Goal: Task Accomplishment & Management: Manage account settings

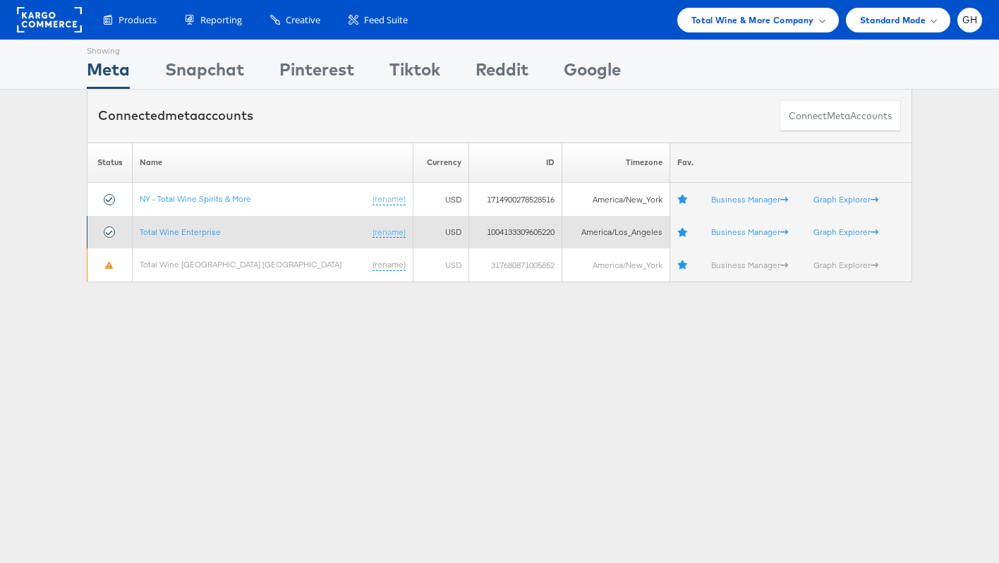
click at [200, 237] on td "Total Wine Enterprise (rename)" at bounding box center [273, 232] width 281 height 33
click at [197, 231] on link "Total Wine Enterprise" at bounding box center [180, 231] width 81 height 11
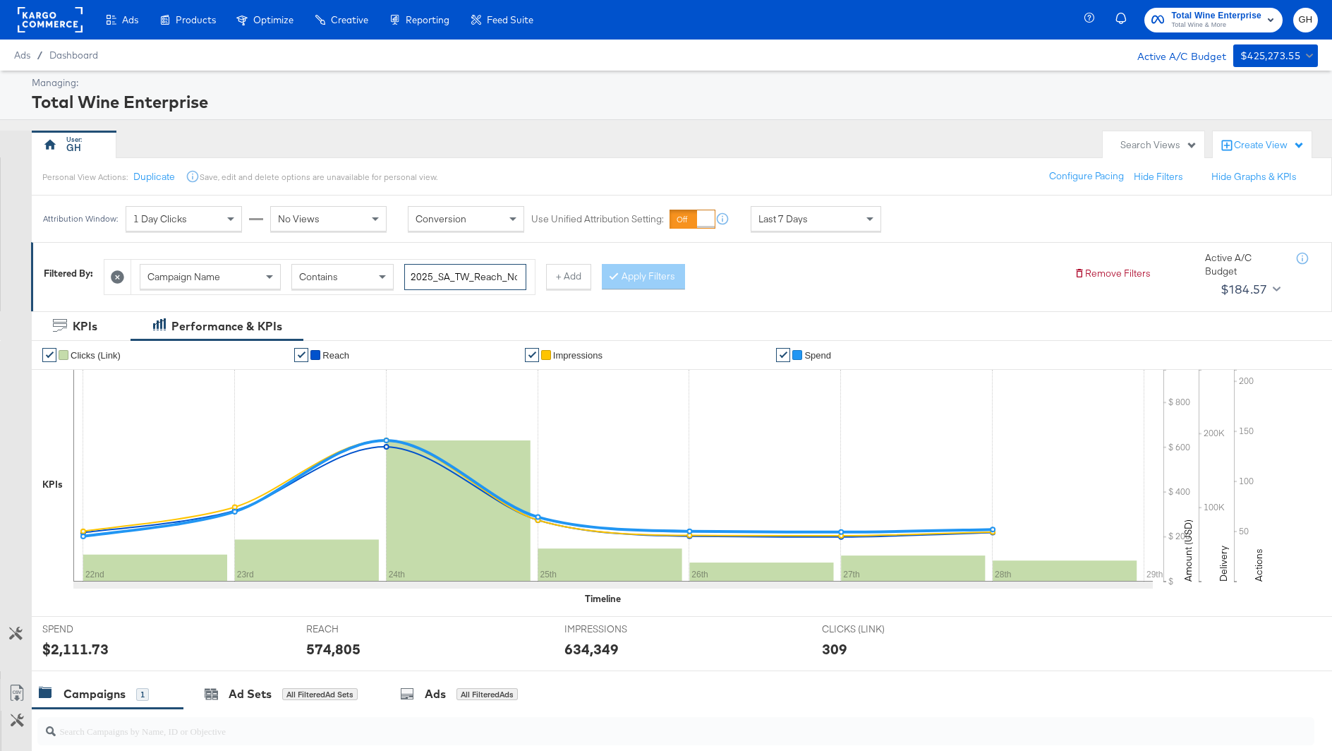
click at [461, 282] on input "2025_SA_TW_Reach_NonOfferReachBAU" at bounding box center [465, 277] width 122 height 26
click at [463, 284] on input "2025_SA_TW_Reach_NonOfferReachBAU" at bounding box center [465, 277] width 122 height 26
paste input "2025_SA_TW_Reach_BottleBusters"
click at [461, 281] on input "2025_SA_TW_Reach_NonOfferReachBAU2025_SA_TW_Reach_BottleBusters" at bounding box center [465, 277] width 122 height 26
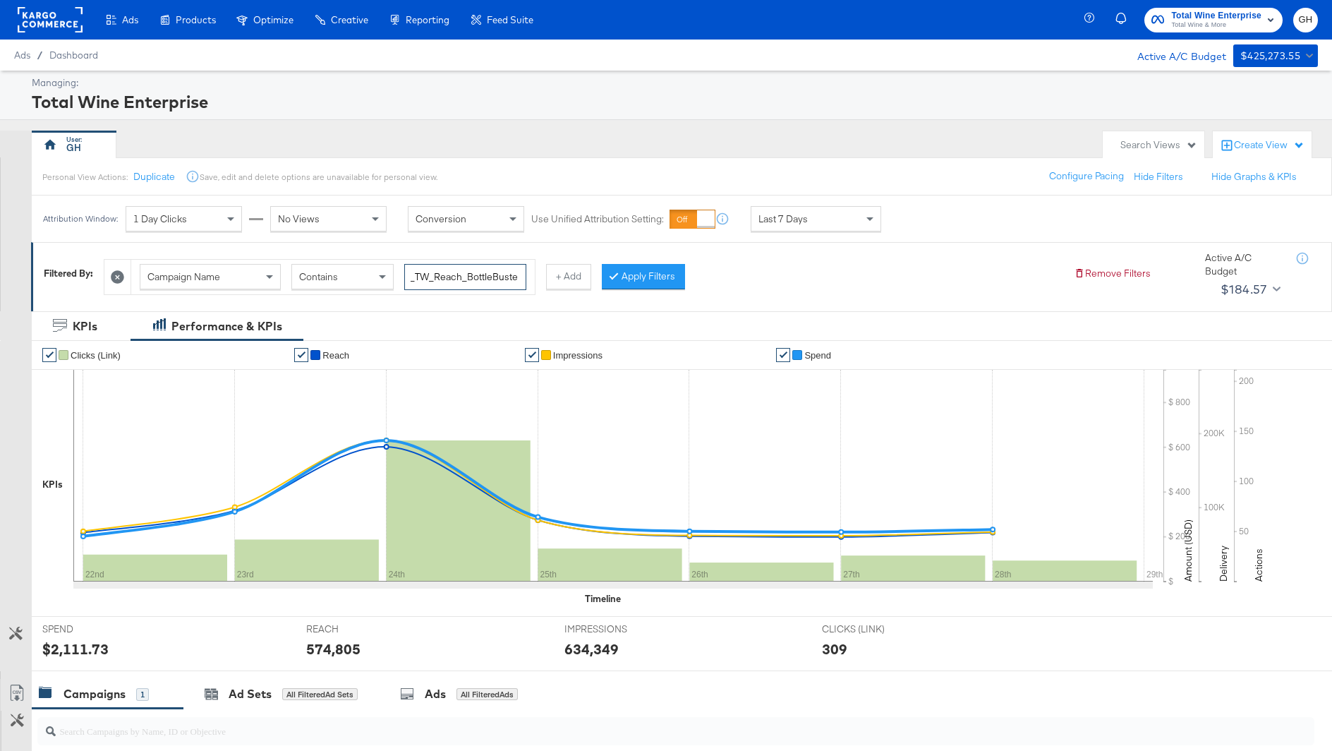
click at [461, 281] on input "2025_SA_TW_Reach_NonOfferReachBAU2025_SA_TW_Reach_BottleBusters" at bounding box center [465, 277] width 122 height 26
paste input "search"
type input "2025_SA_TW_Reach_BottleBusters"
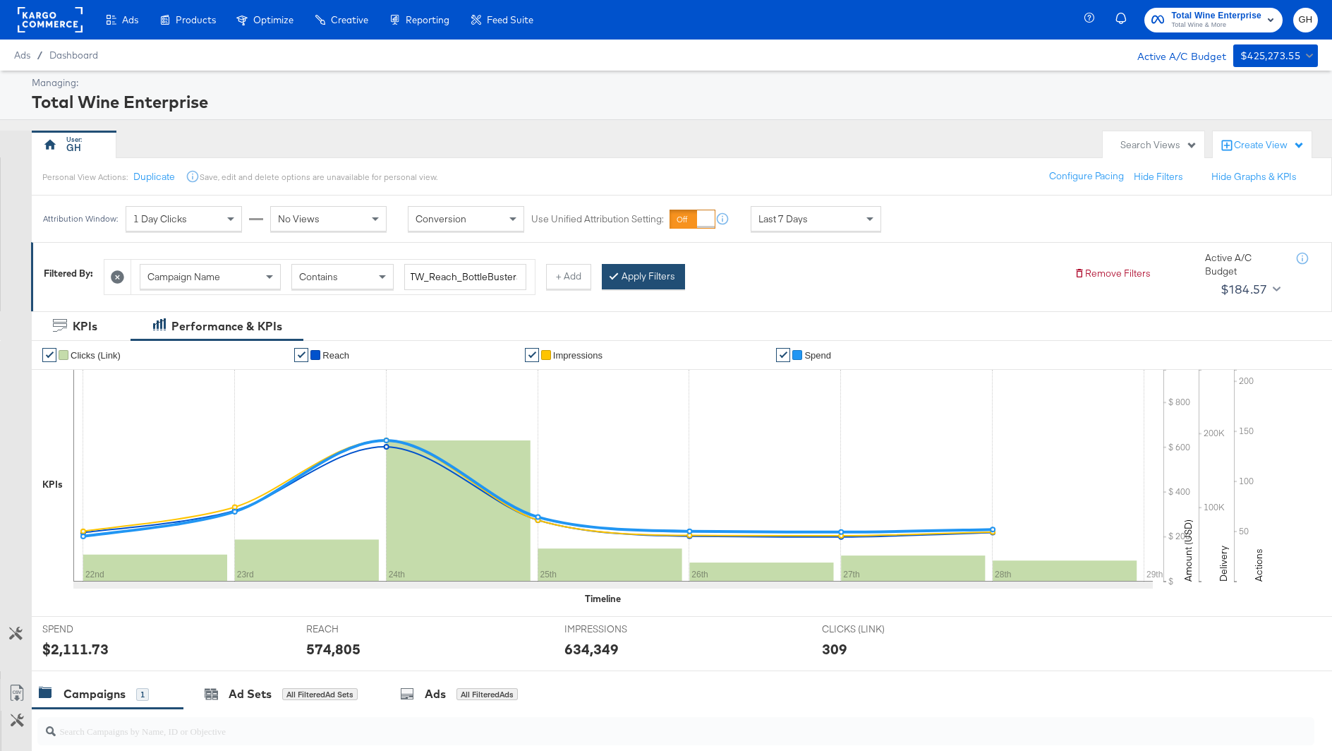
scroll to position [0, 0]
click at [619, 283] on button "Apply Filters" at bounding box center [643, 276] width 83 height 25
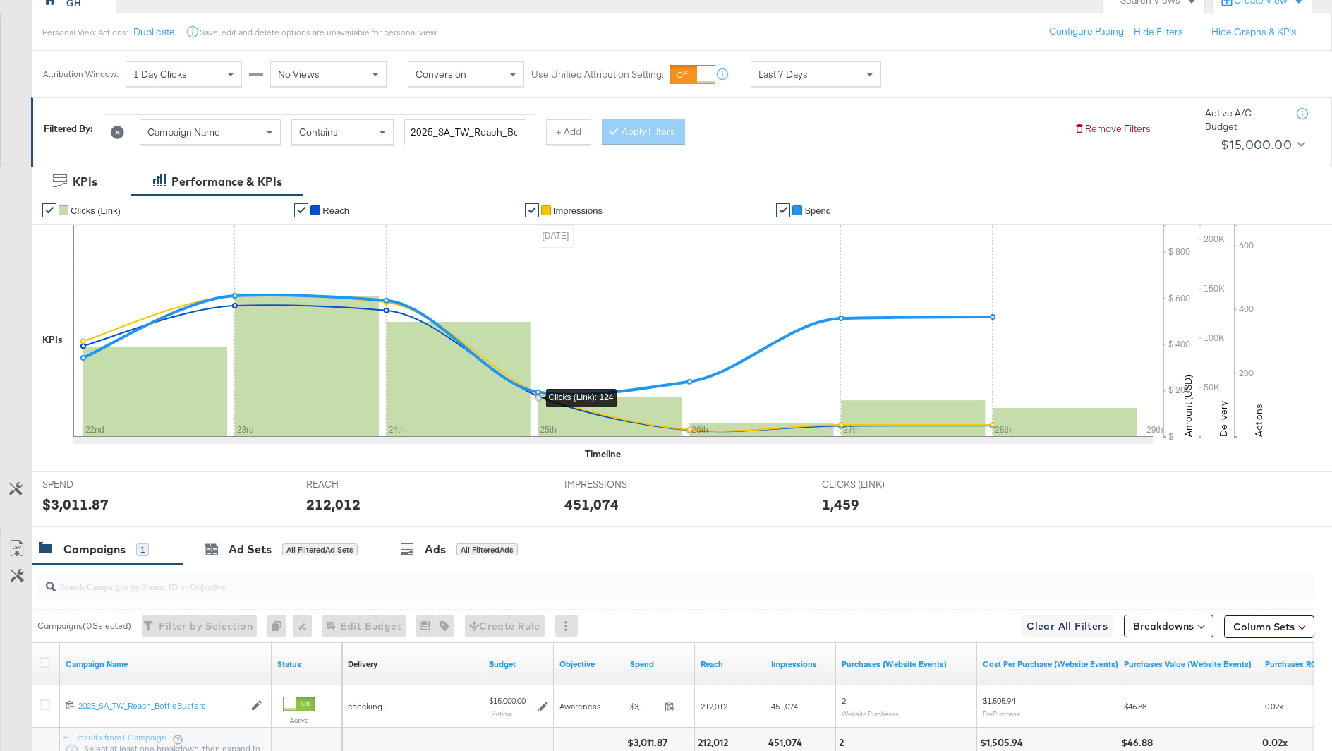
scroll to position [147, 0]
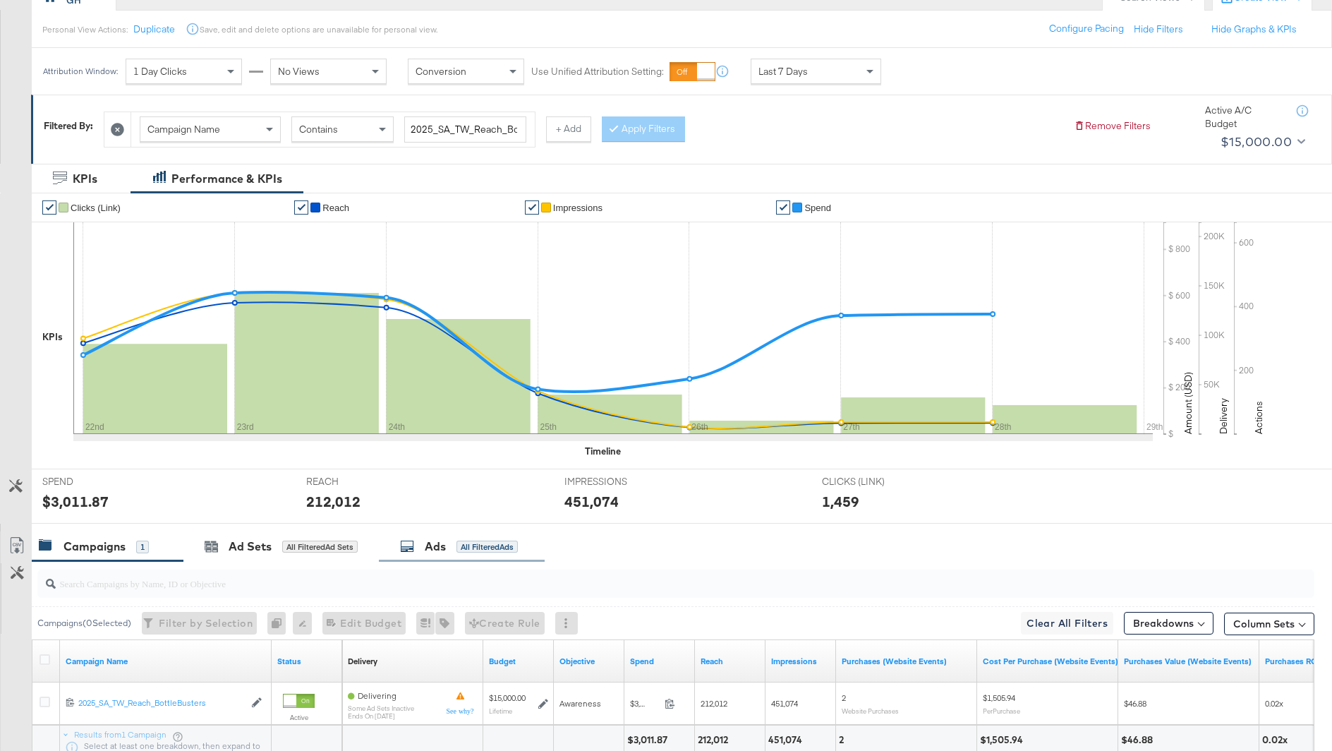
click at [429, 544] on div "Ads" at bounding box center [435, 546] width 21 height 16
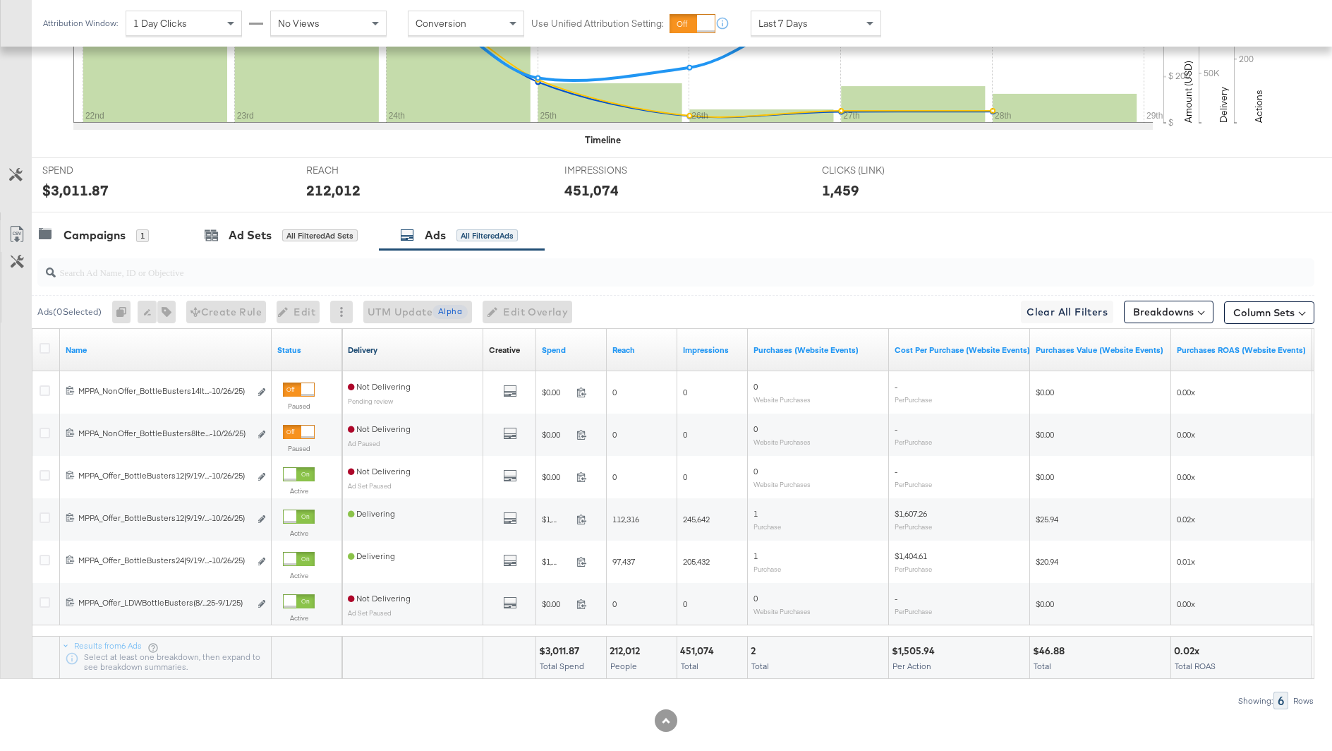
scroll to position [475, 0]
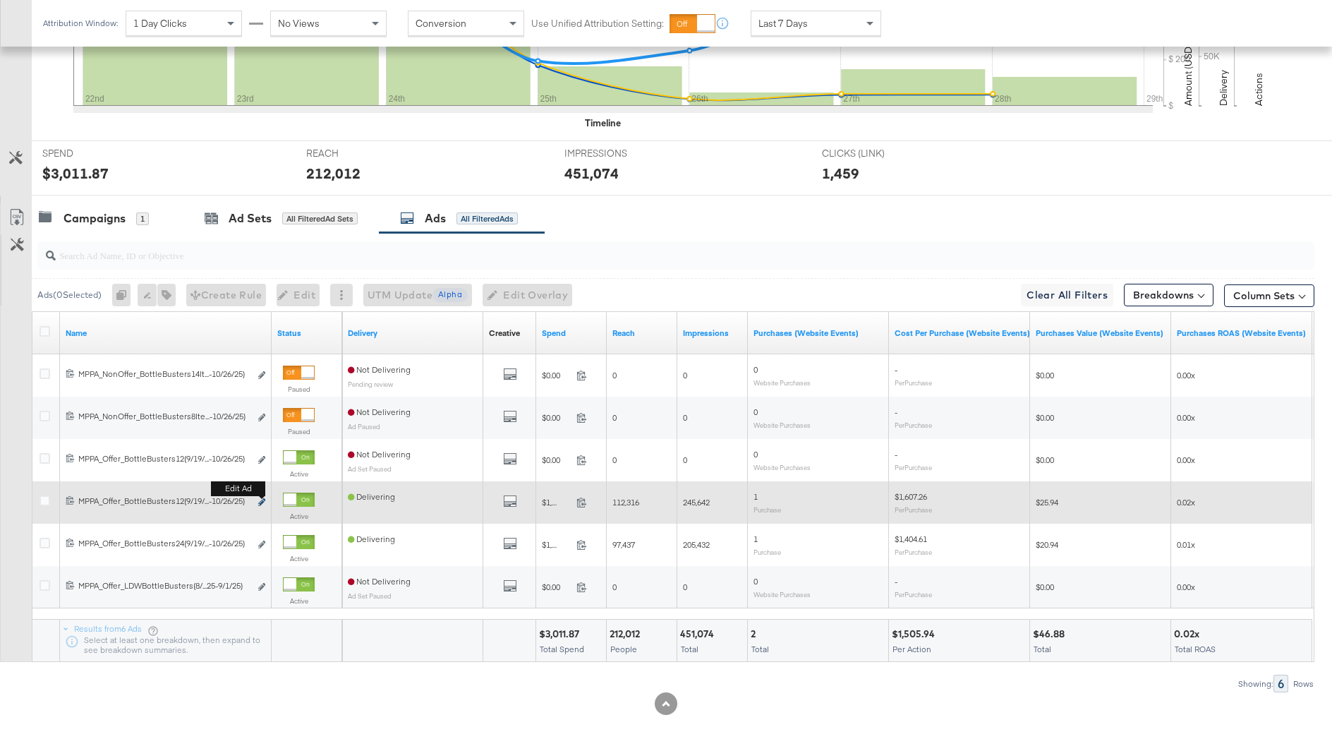
click at [262, 500] on icon "link" at bounding box center [261, 502] width 7 height 8
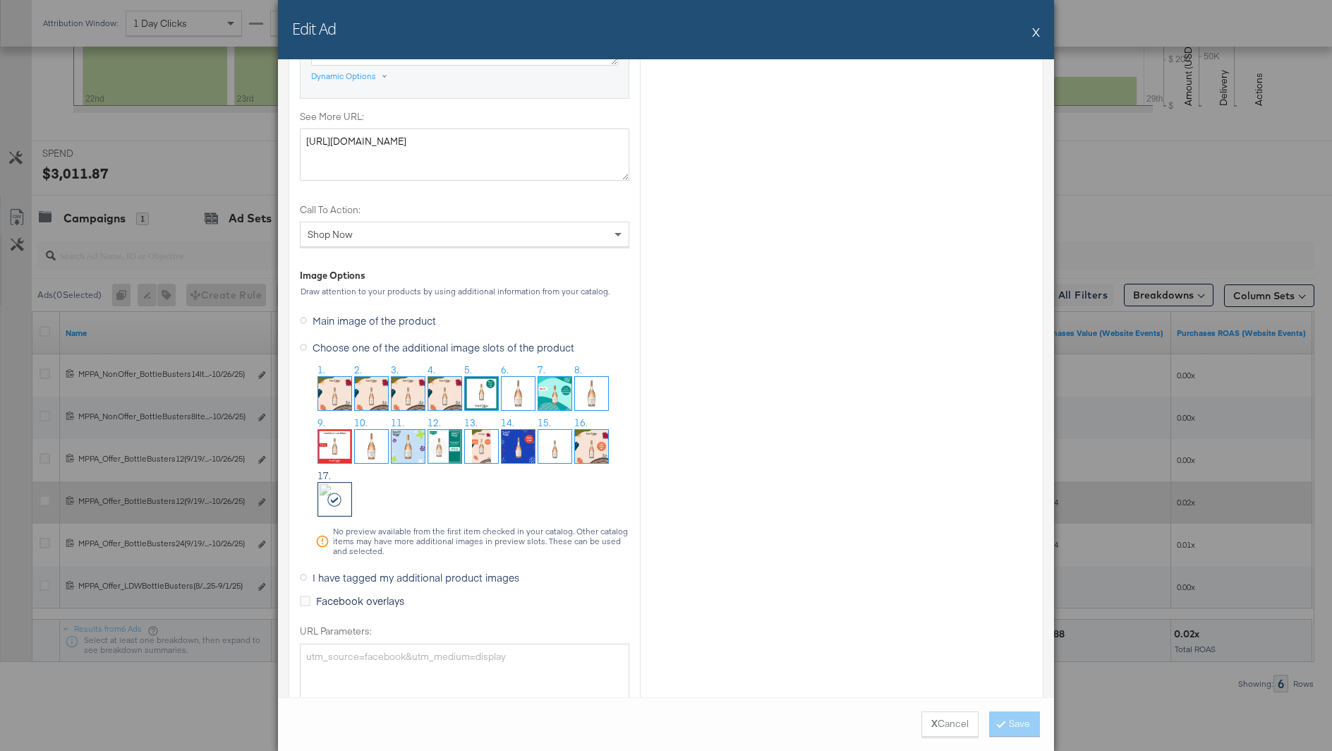
scroll to position [1263, 0]
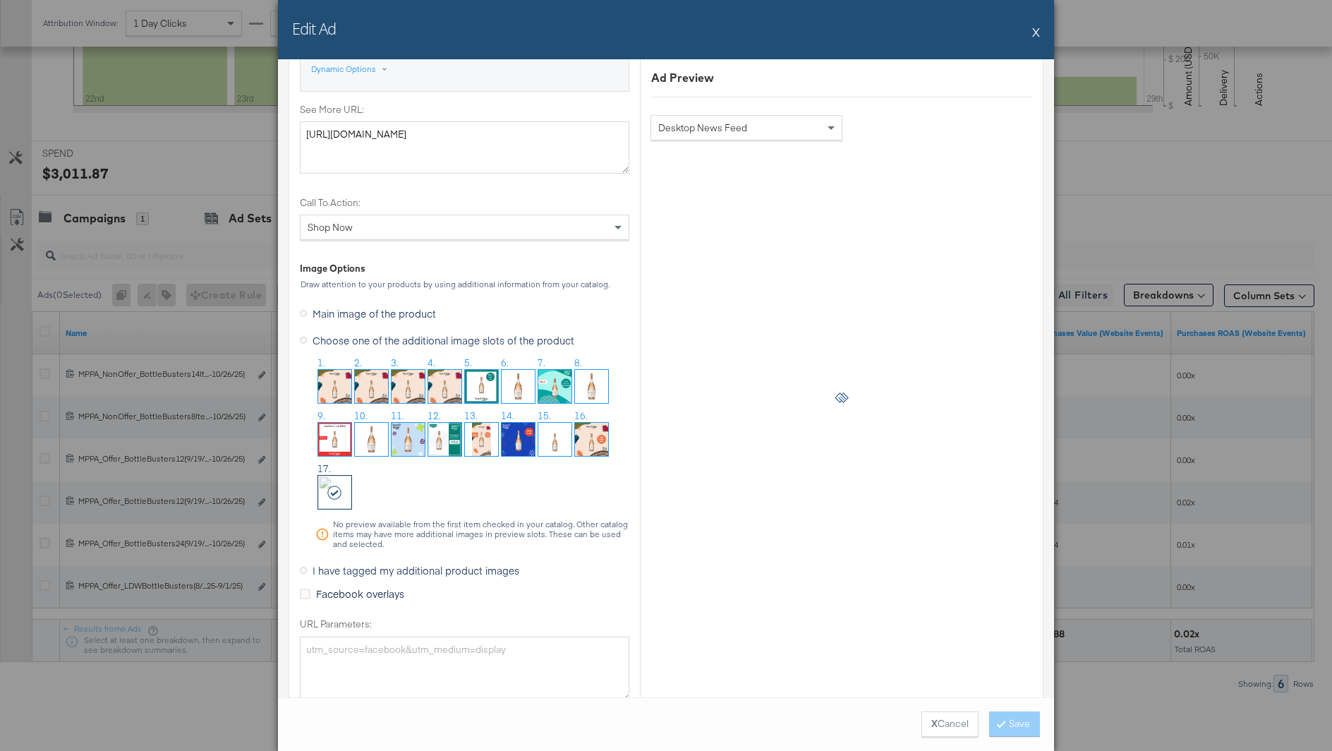
click at [1031, 30] on div "Edit Ad X" at bounding box center [666, 29] width 776 height 59
click at [1031, 34] on div "Edit Ad X" at bounding box center [666, 29] width 776 height 59
click at [1036, 34] on button "X" at bounding box center [1036, 32] width 8 height 28
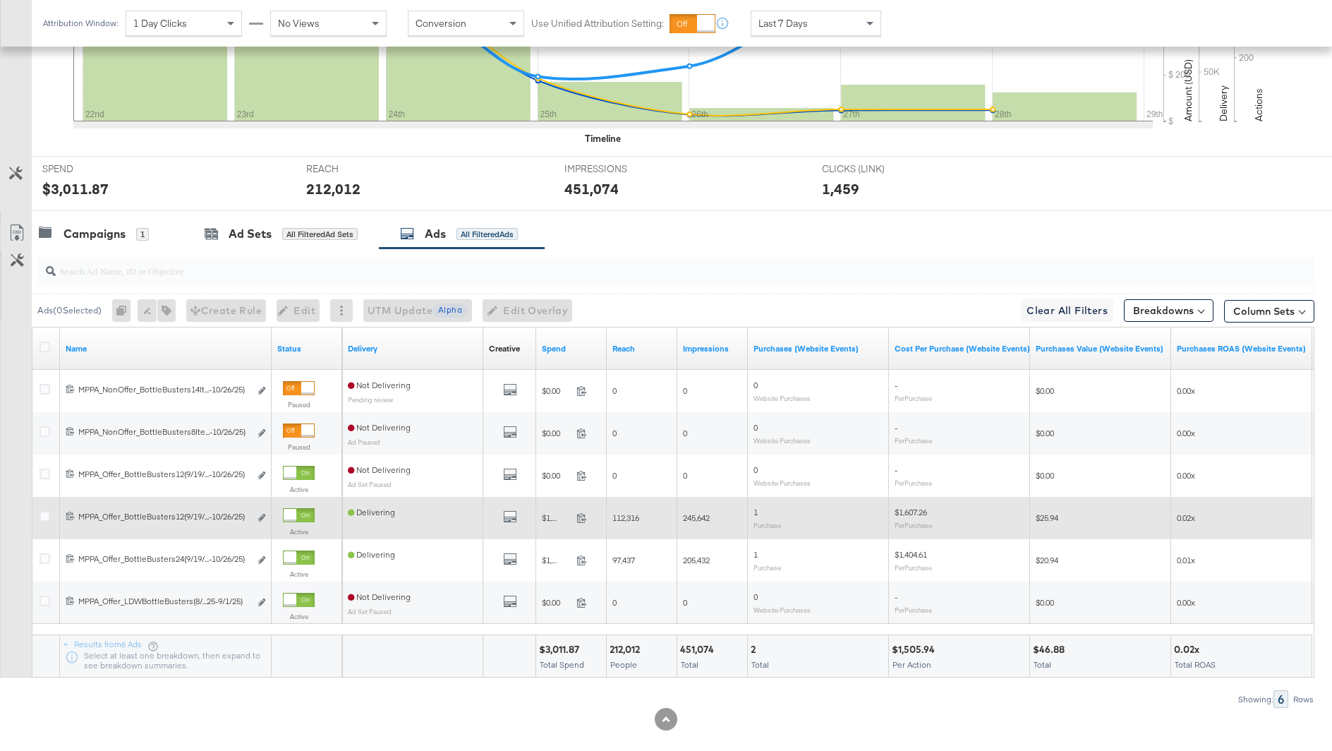
scroll to position [456, 0]
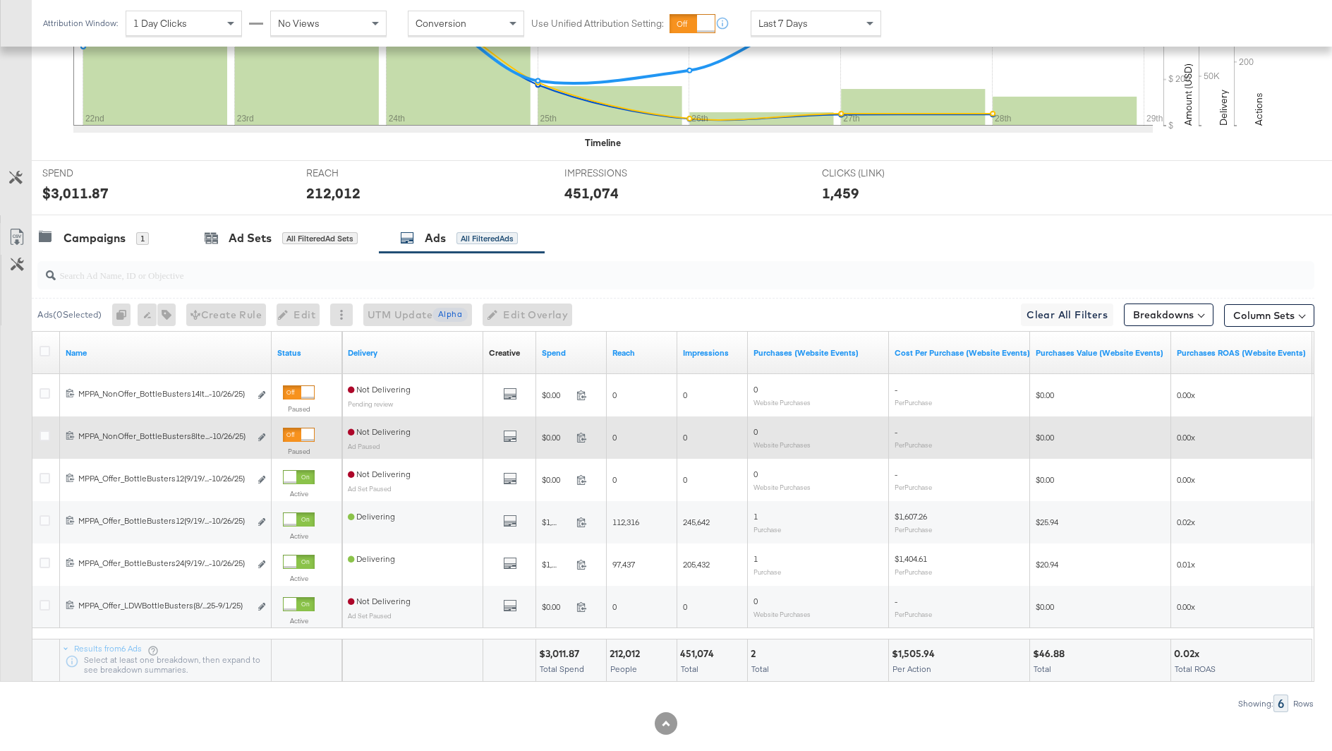
click at [257, 432] on div "Edit ad" at bounding box center [258, 437] width 16 height 15
click at [260, 439] on button "Edit ad" at bounding box center [261, 437] width 8 height 15
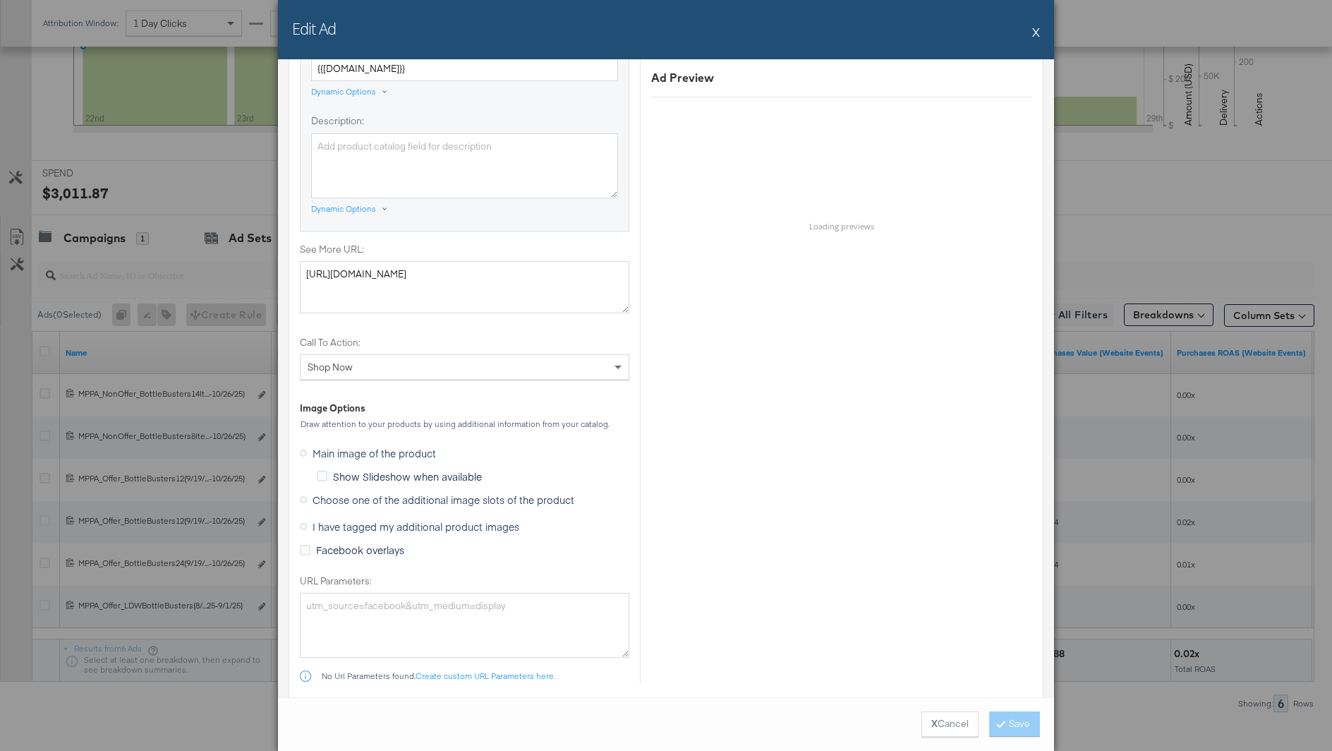
click at [404, 521] on span "I have tagged my additional product images" at bounding box center [416, 526] width 207 height 14
click at [0, 0] on input "I have tagged my additional product images" at bounding box center [0, 0] width 0 height 0
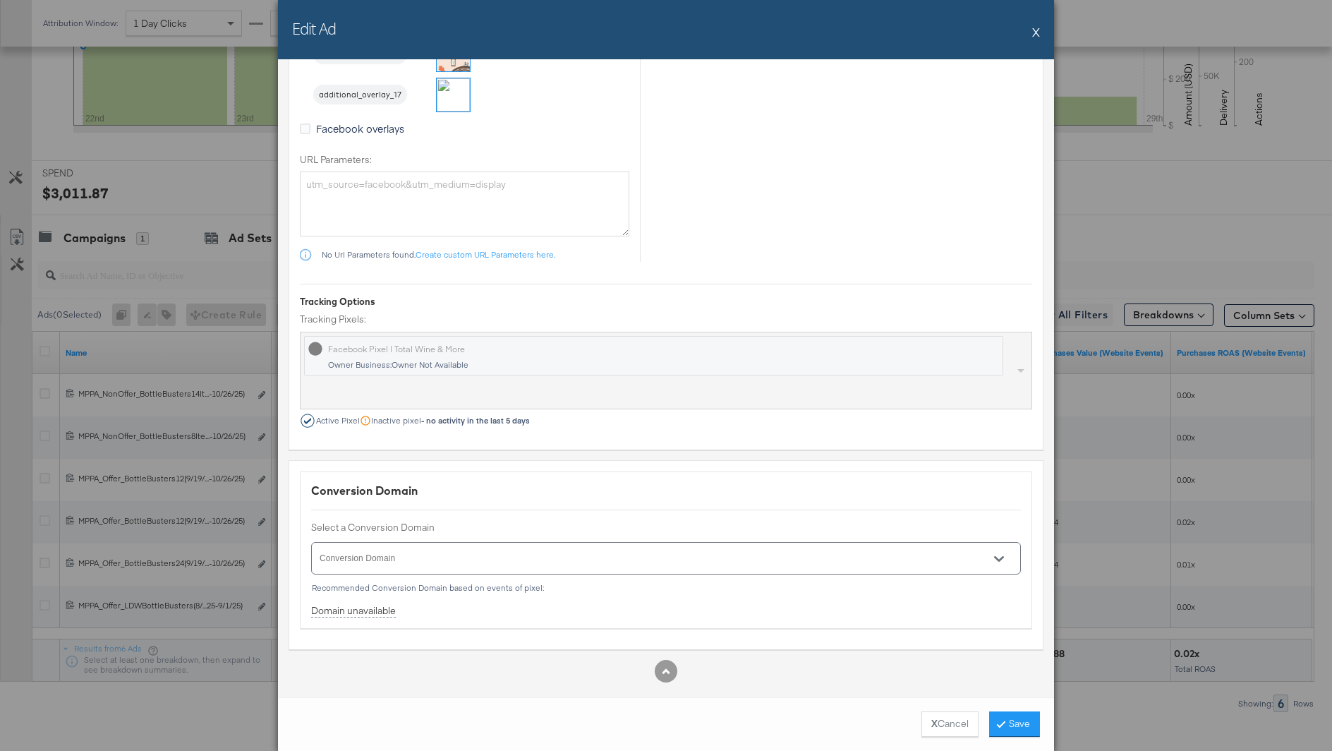
scroll to position [1824, 0]
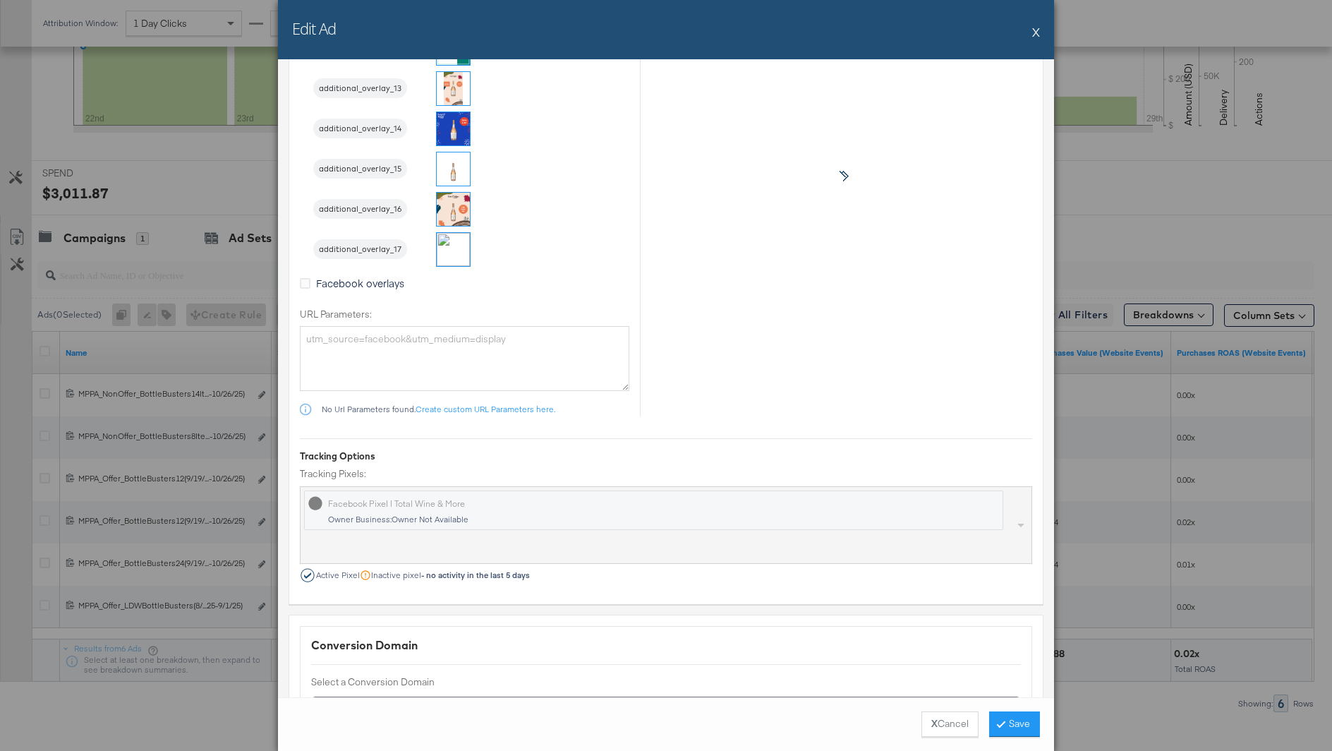
click at [457, 240] on img at bounding box center [453, 249] width 33 height 33
click at [1009, 719] on button "Save" at bounding box center [1014, 723] width 51 height 25
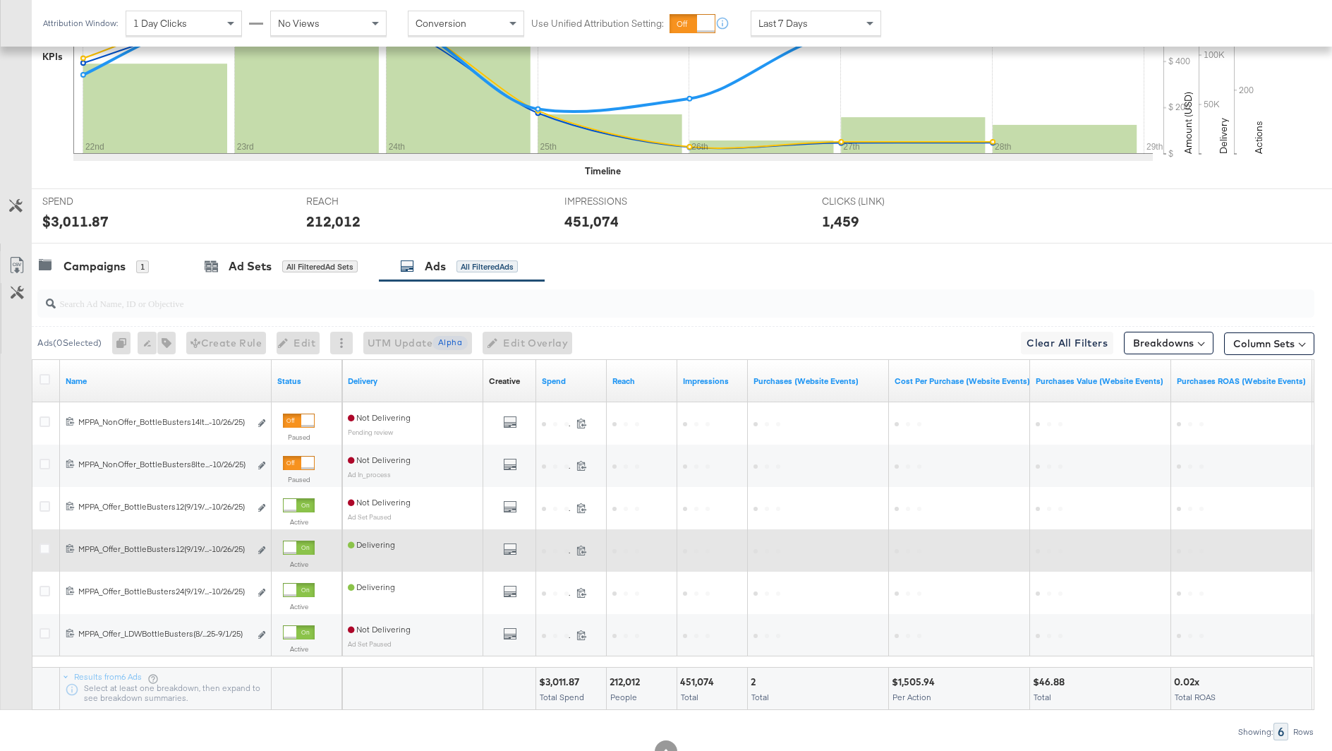
scroll to position [426, 0]
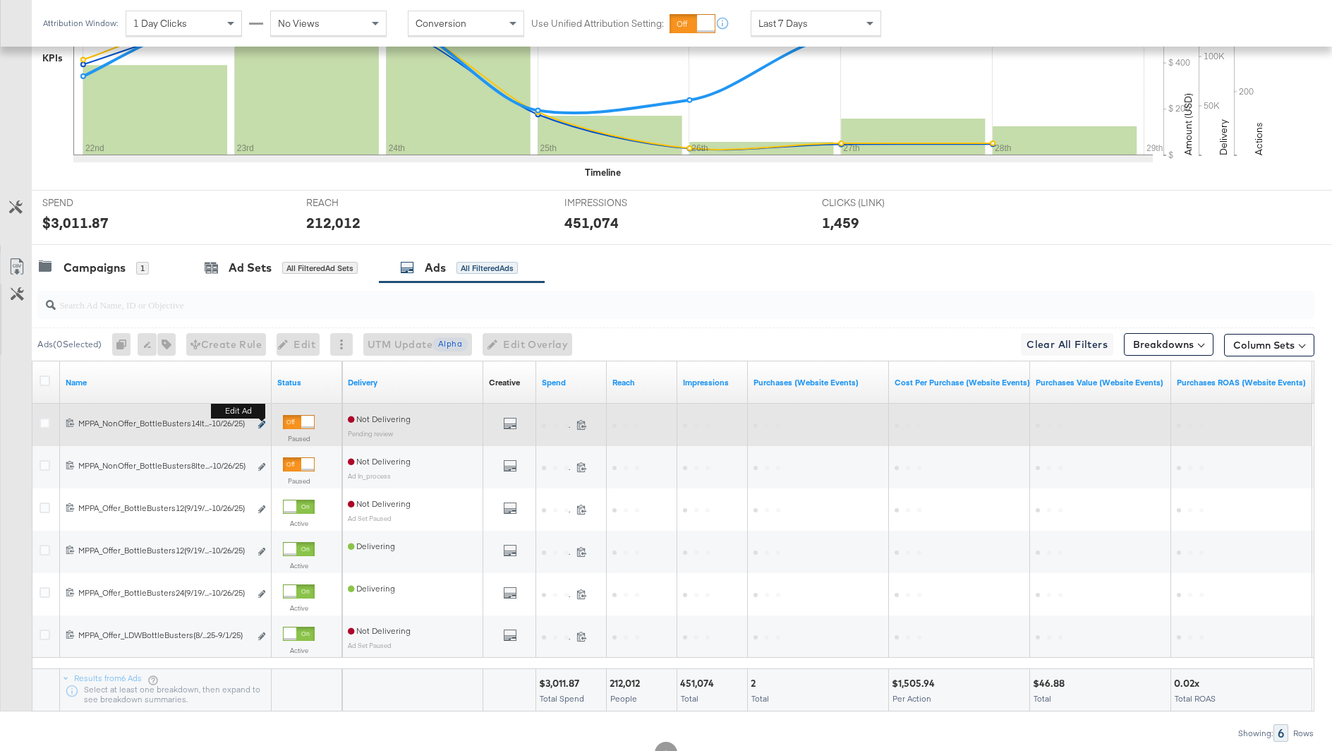
click at [260, 423] on icon "link" at bounding box center [261, 424] width 7 height 8
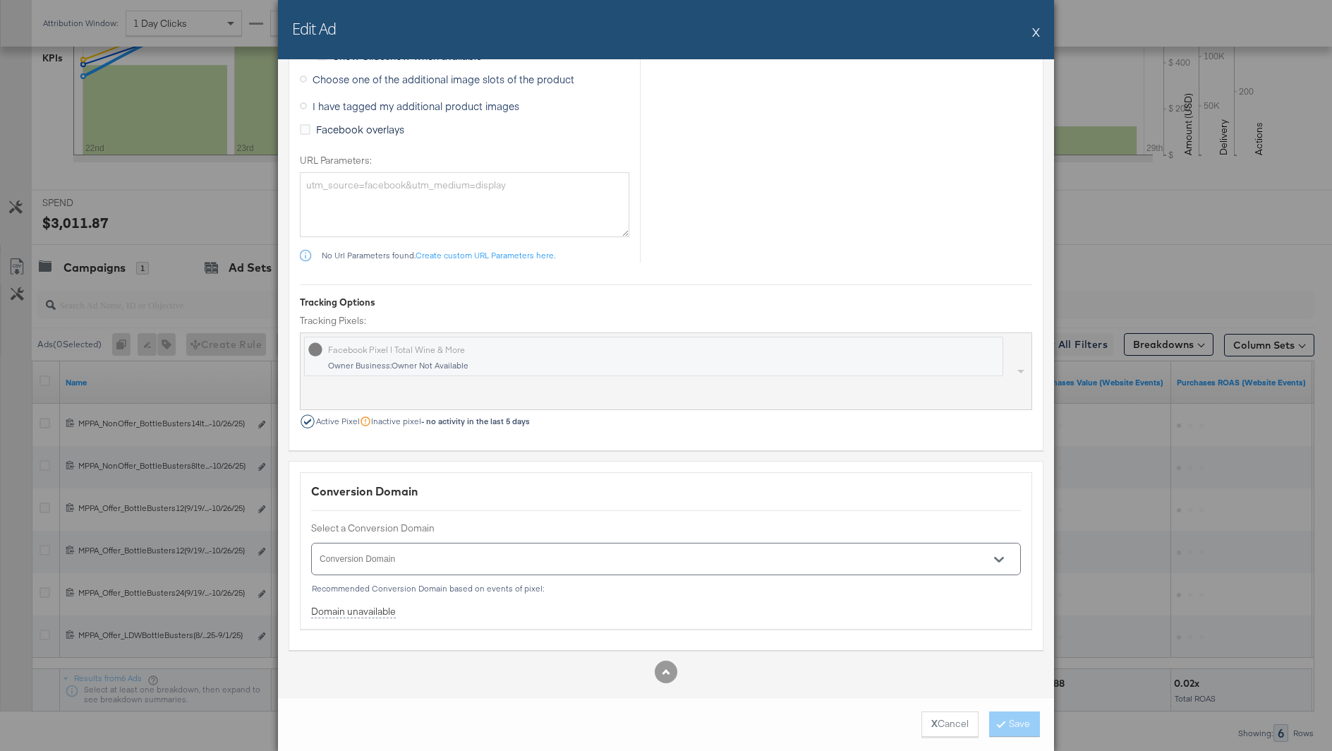
scroll to position [1280, 0]
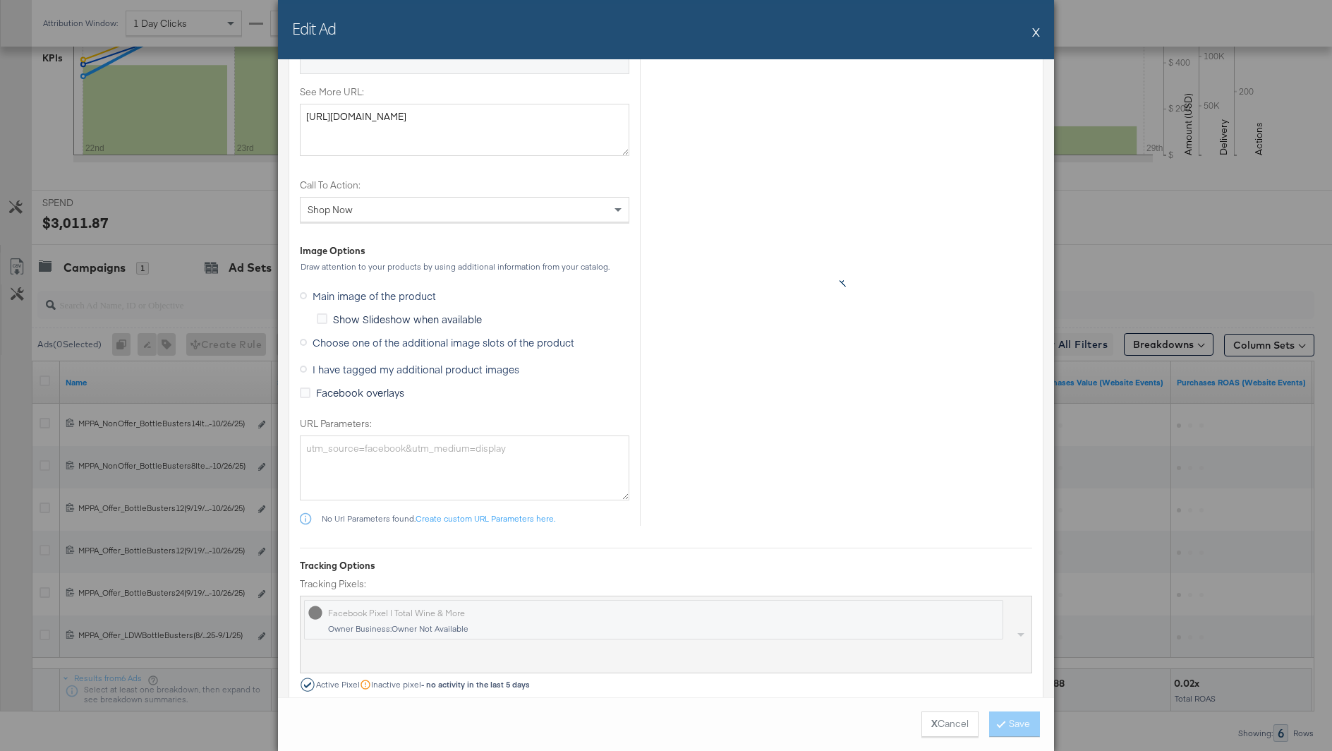
click at [394, 362] on span "I have tagged my additional product images" at bounding box center [416, 369] width 207 height 14
click at [0, 0] on input "I have tagged my additional product images" at bounding box center [0, 0] width 0 height 0
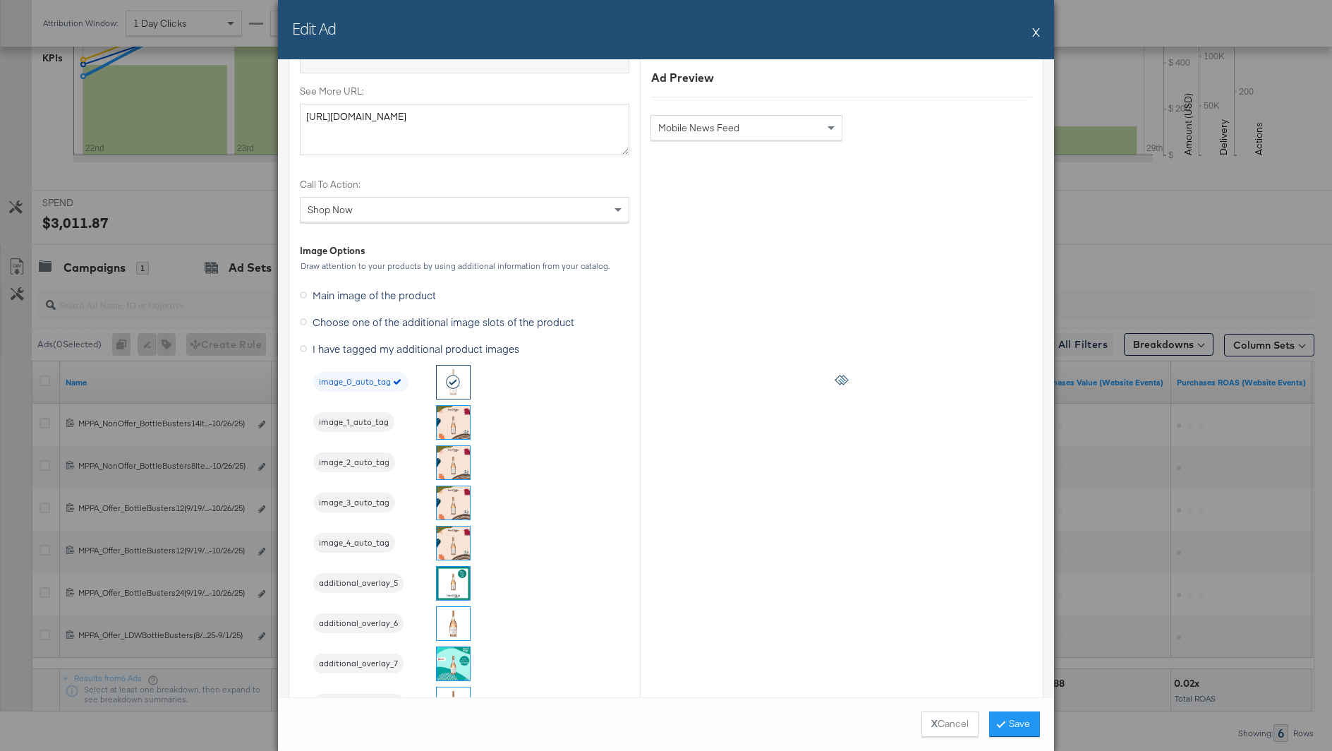
scroll to position [1817, 0]
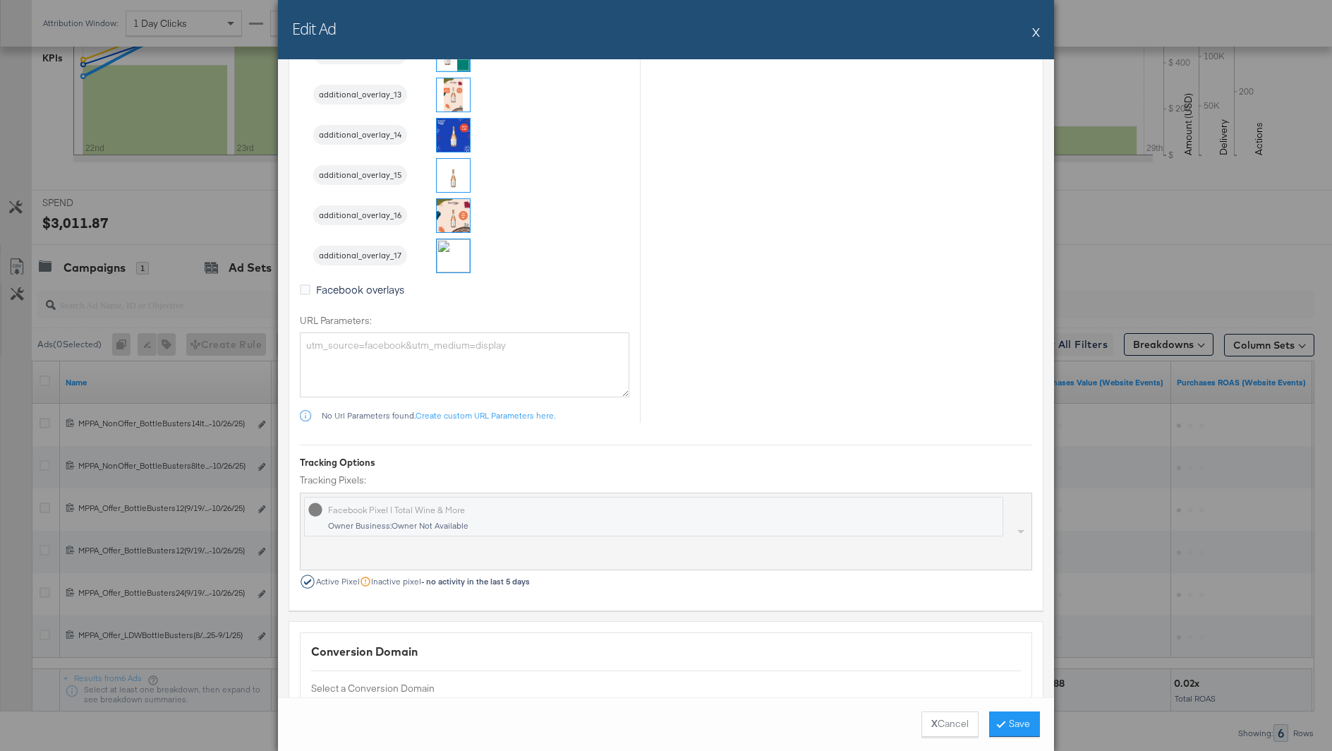
click at [456, 255] on img at bounding box center [453, 255] width 33 height 33
click at [1013, 722] on button "Save" at bounding box center [1014, 723] width 51 height 25
